Goal: Find specific page/section: Find specific page/section

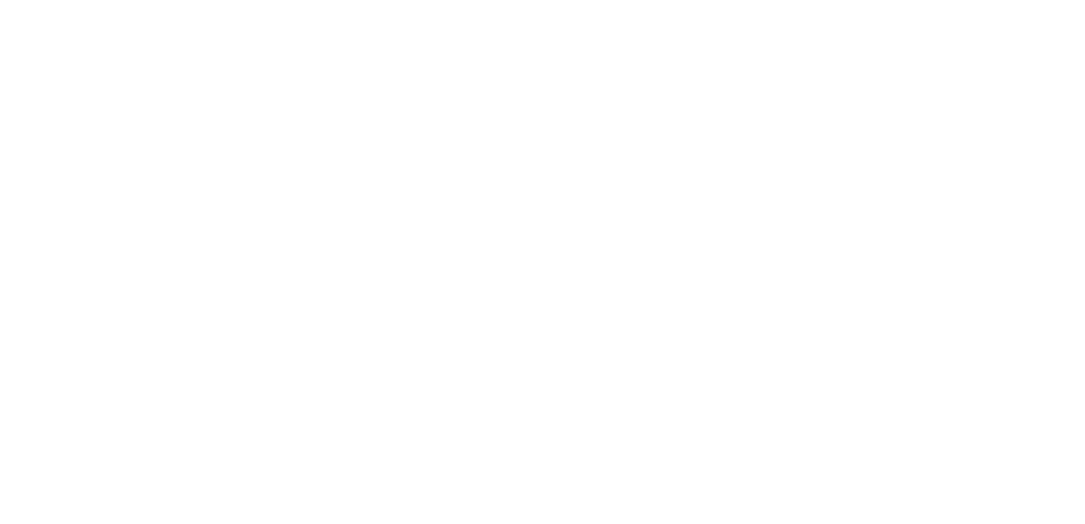
select select "*"
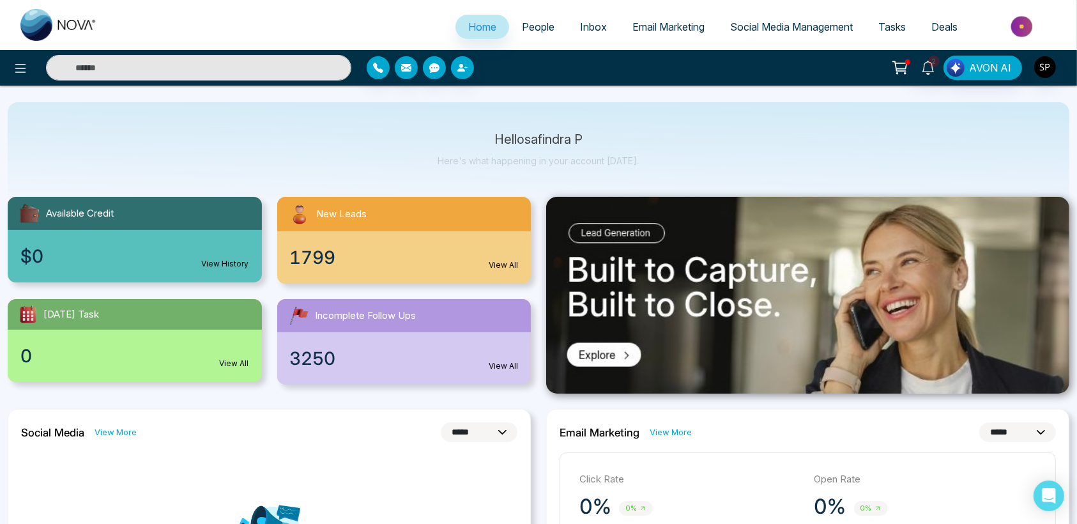
scroll to position [28, 0]
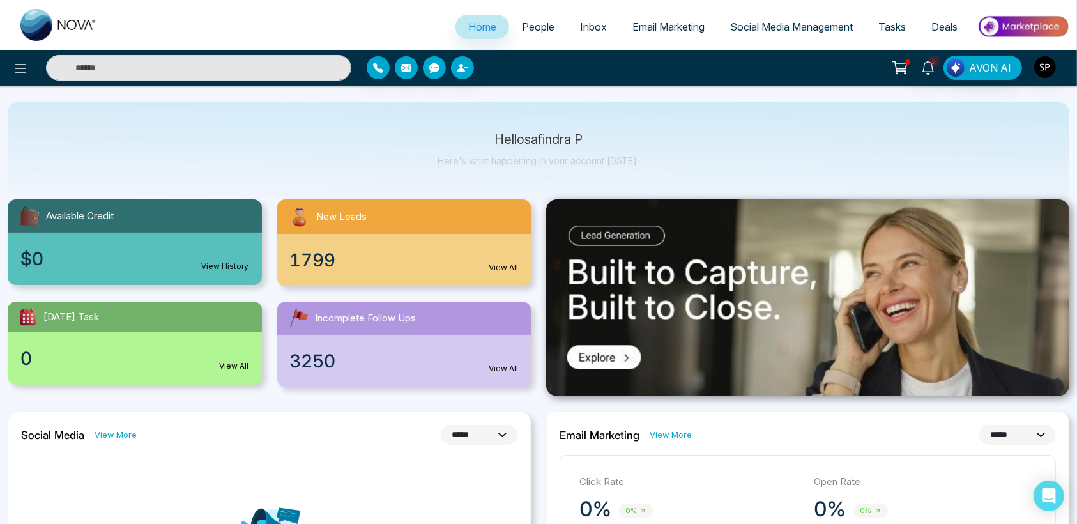
click at [516, 367] on link "View All" at bounding box center [503, 368] width 29 height 11
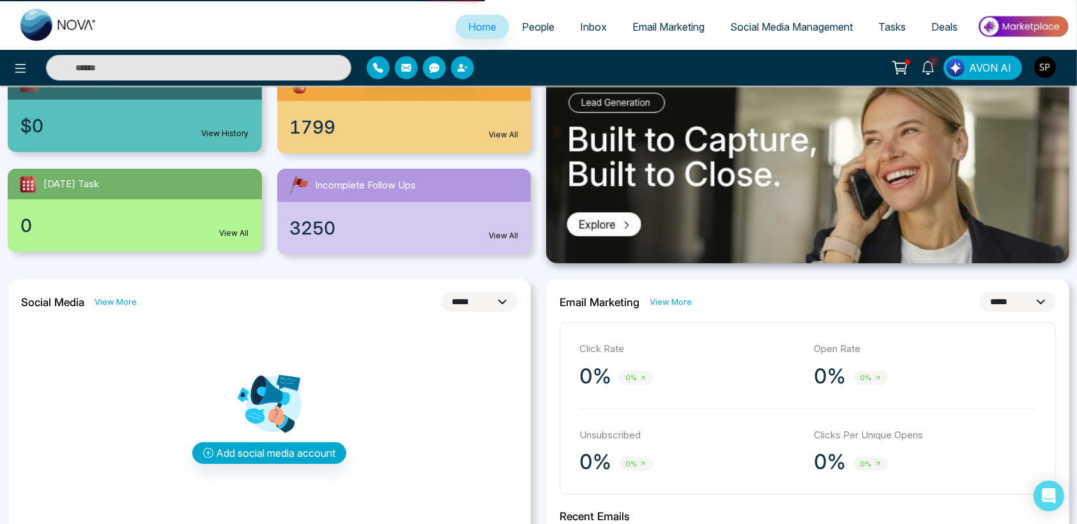
scroll to position [0, 0]
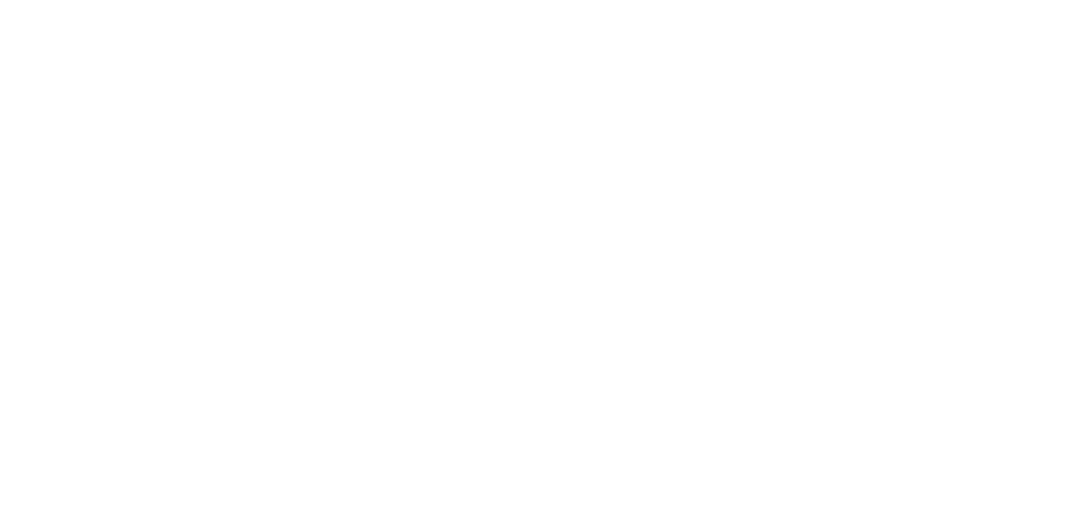
select select "*"
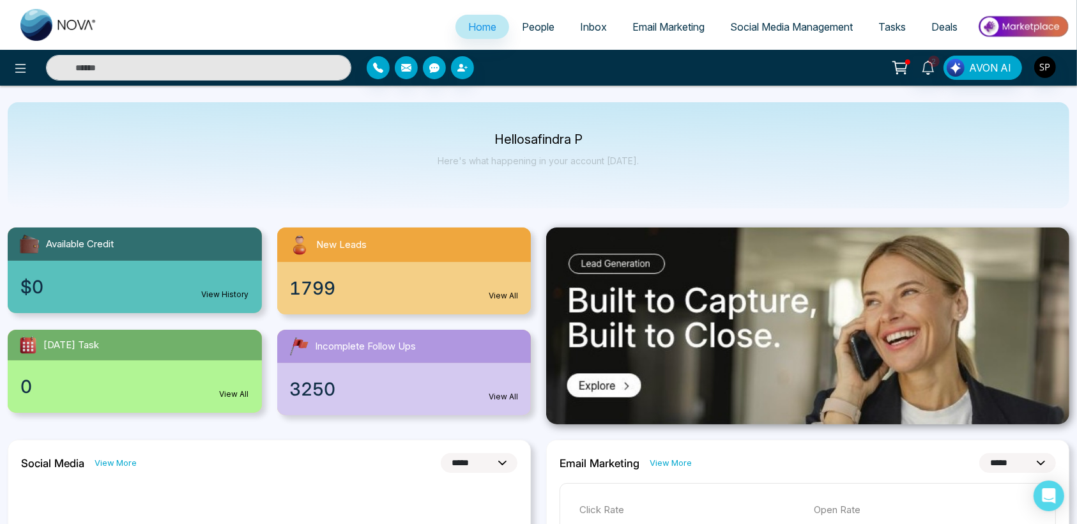
drag, startPoint x: 782, startPoint y: 224, endPoint x: 749, endPoint y: 156, distance: 75.7
click at [749, 156] on div "Hello safindra P Here's what happening in your account today." at bounding box center [539, 155] width 1062 height 106
click at [533, 38] on link "People" at bounding box center [538, 27] width 58 height 24
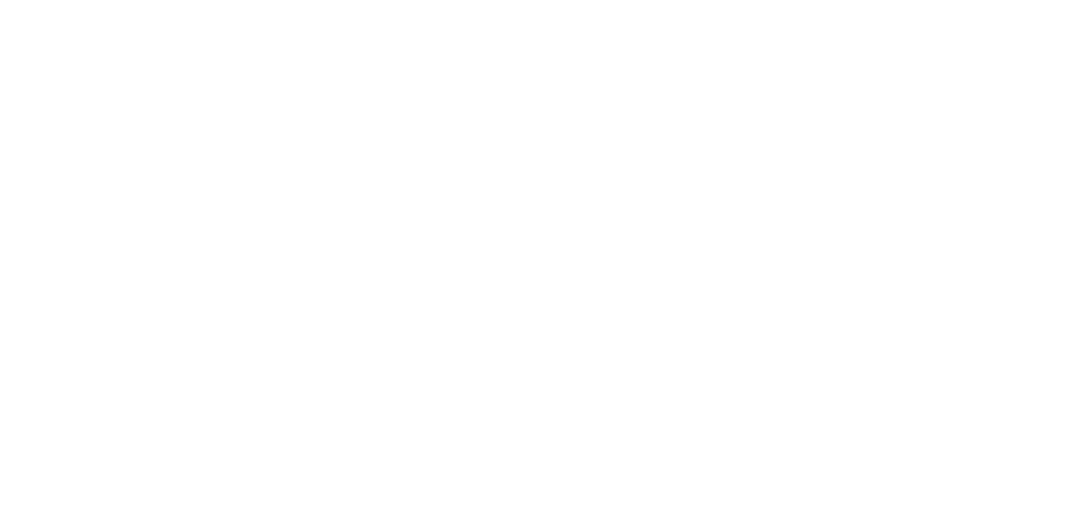
select select "*"
